Goal: Information Seeking & Learning: Learn about a topic

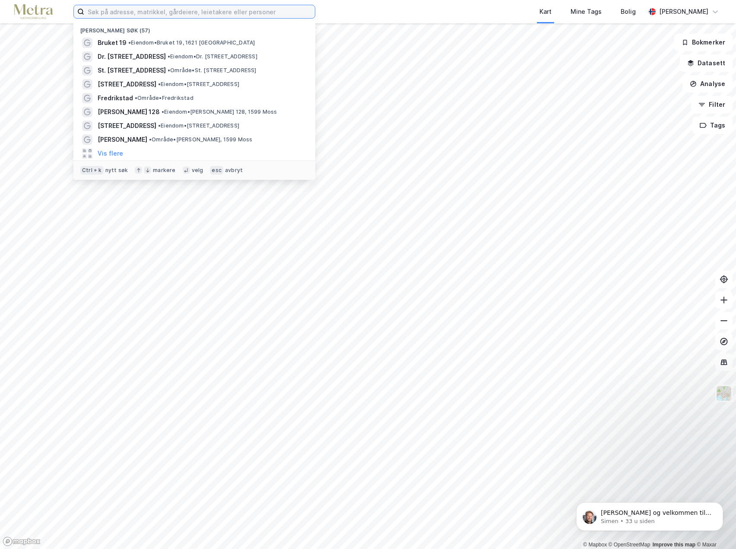
click at [125, 13] on input at bounding box center [199, 11] width 231 height 13
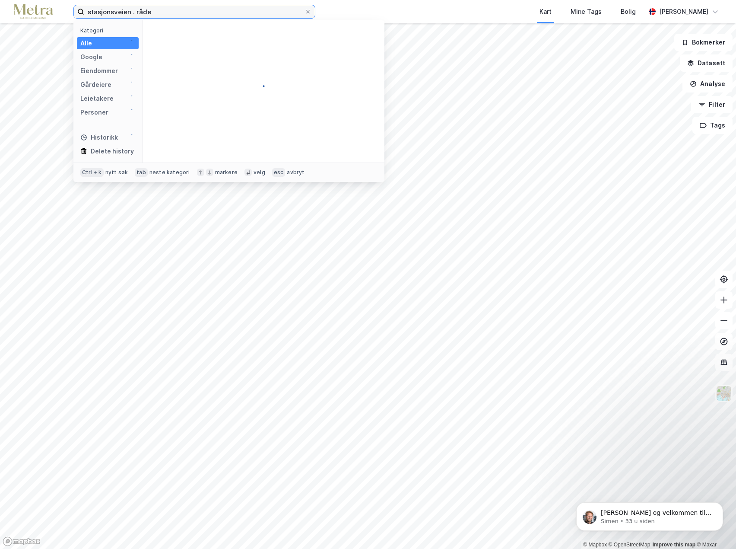
type input "stasjonsveien . råde"
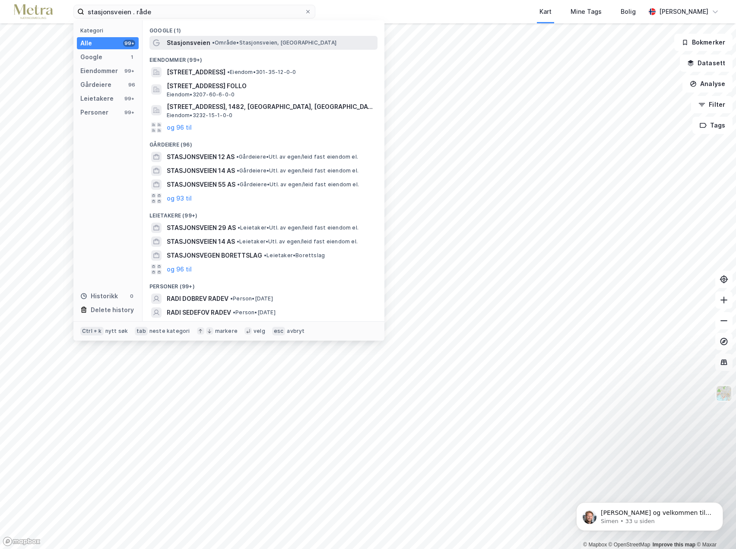
click at [203, 42] on span "Stasjonsveien" at bounding box center [189, 43] width 44 height 10
